Goal: Information Seeking & Learning: Understand process/instructions

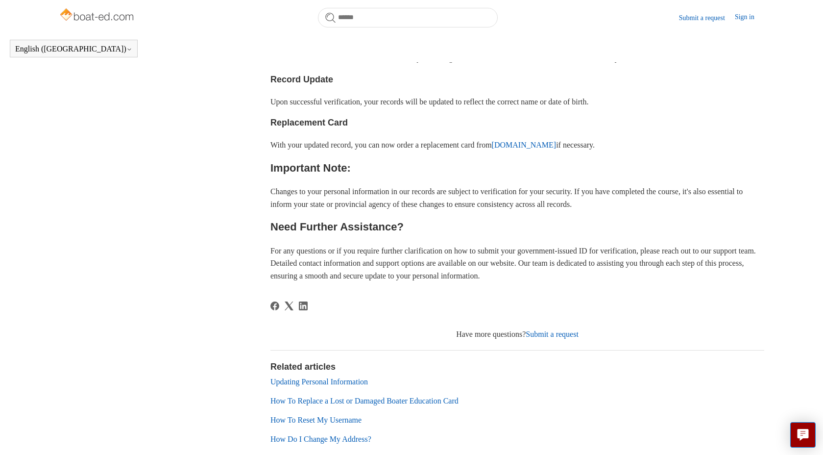
scroll to position [473, 0]
click at [816, 436] on main "Boat-Ed Step-by-Step How to How to How To Update My Name Or Date of Birth Artic…" at bounding box center [411, 21] width 823 height 918
click at [796, 437] on button "Live chat" at bounding box center [802, 434] width 25 height 25
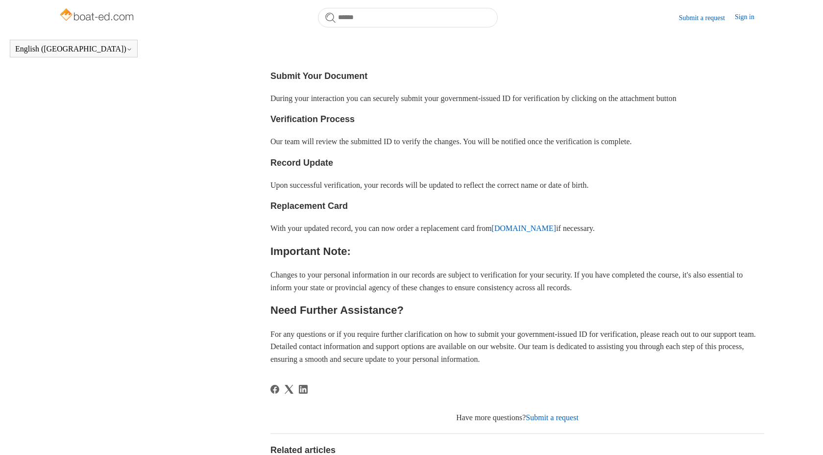
scroll to position [562, 0]
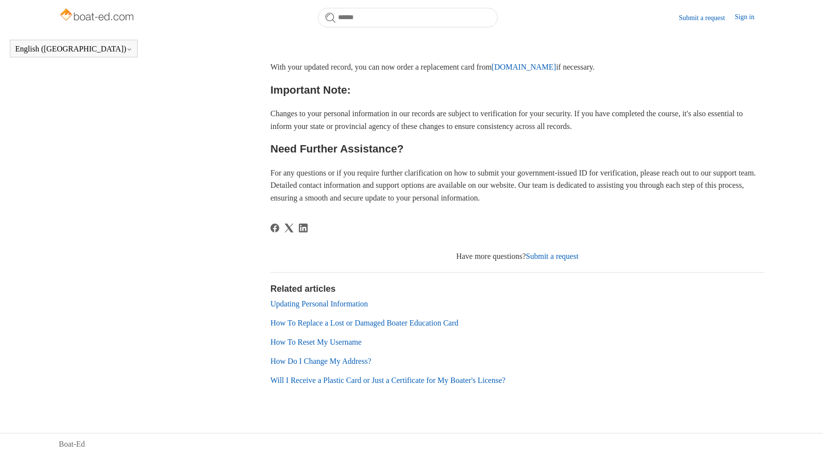
click at [331, 307] on link "Updating Personal Information" at bounding box center [318, 303] width 97 height 8
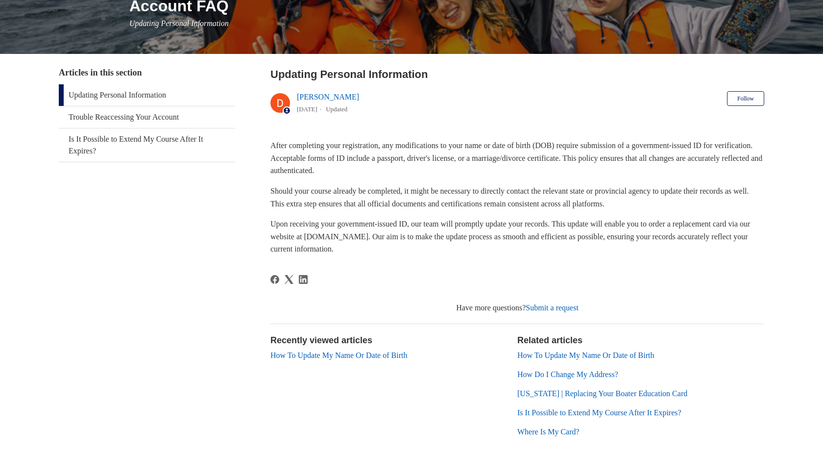
scroll to position [186, 0]
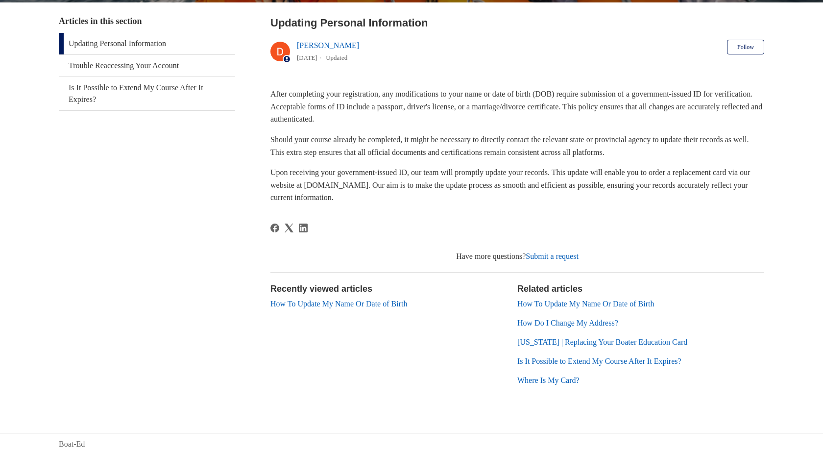
click at [546, 300] on link "How To Update My Name Or Date of Birth" at bounding box center [585, 303] width 137 height 8
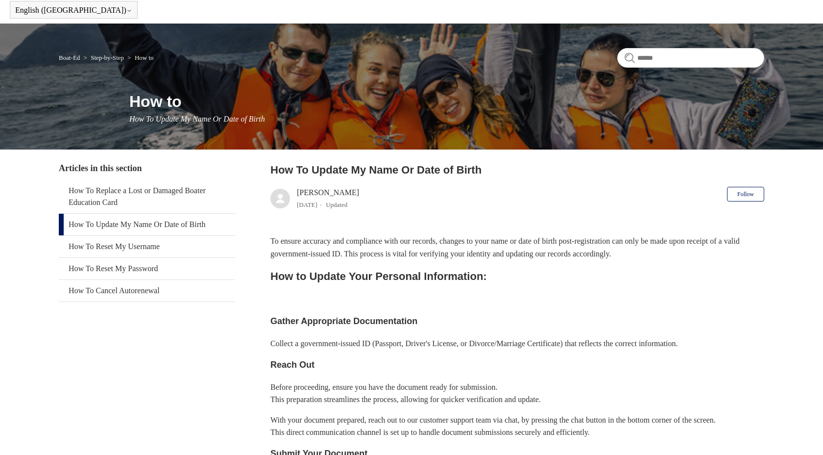
scroll to position [15, 0]
